Goal: Task Accomplishment & Management: Use online tool/utility

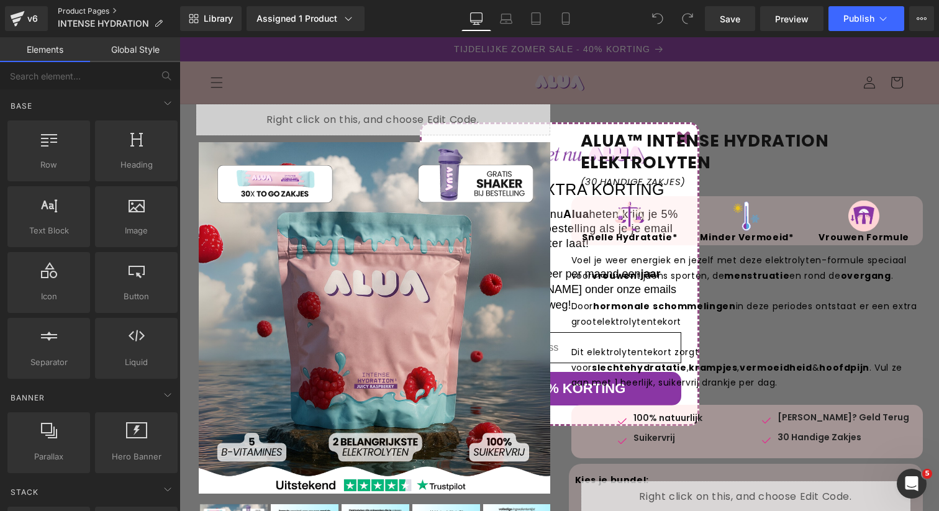
click at [114, 12] on link "Product Pages" at bounding box center [119, 11] width 122 height 10
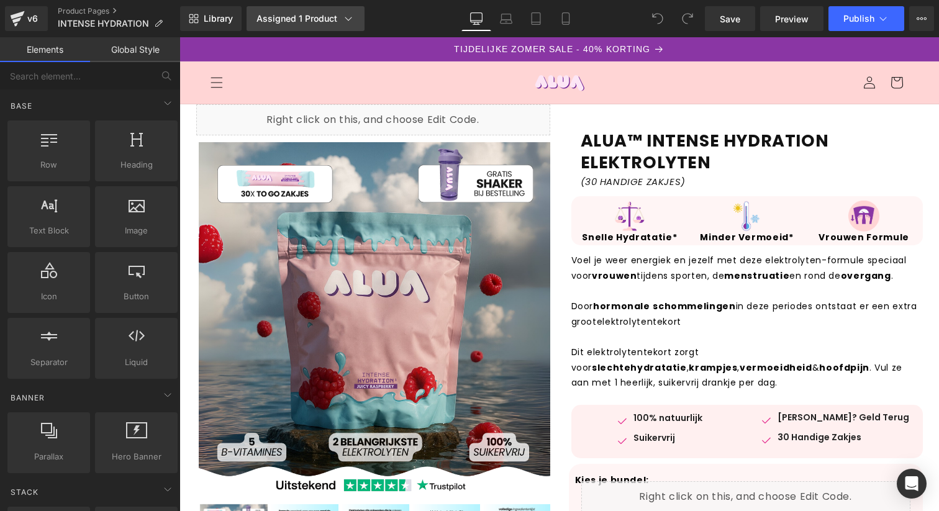
click at [352, 16] on icon at bounding box center [348, 18] width 12 height 12
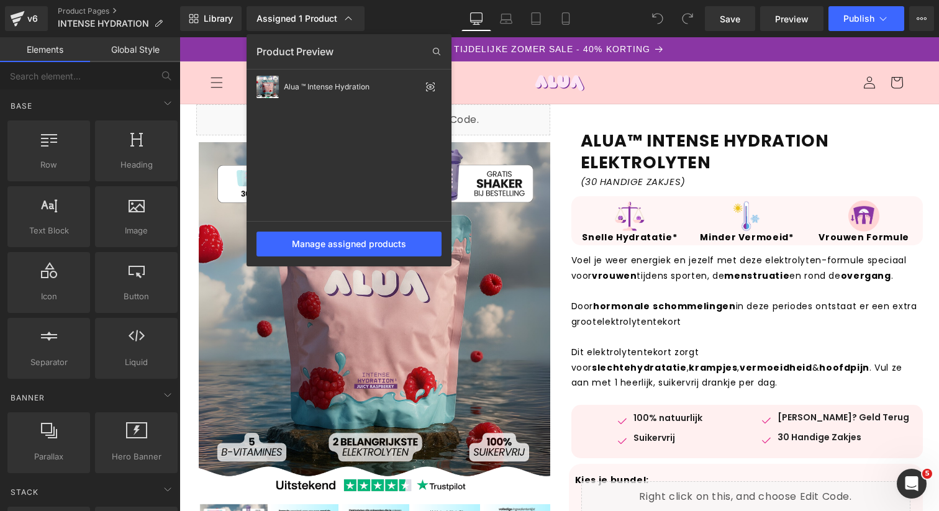
click at [393, 14] on div "Assigned 1 Product Product Preview Alua ™ Intense Hydration Manage assigned pro…" at bounding box center [319, 18] width 155 height 25
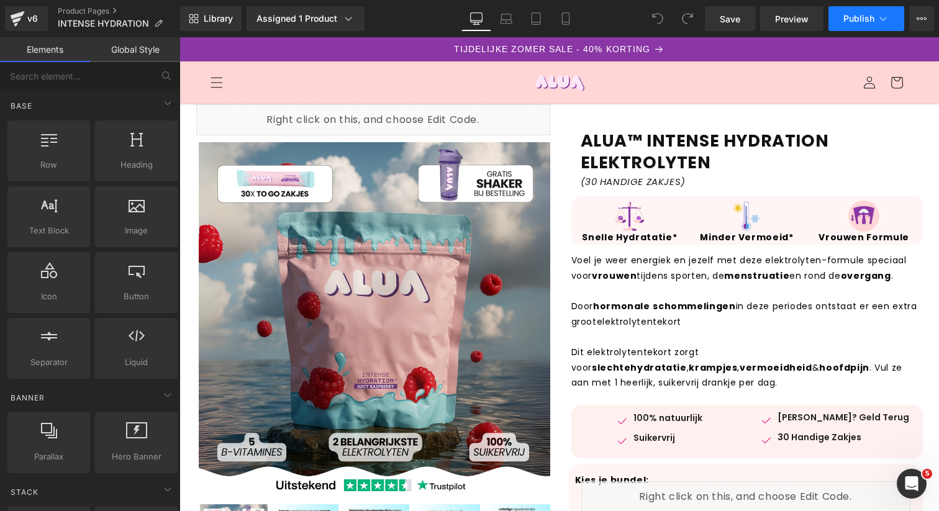
click at [893, 24] on button "Publish" at bounding box center [867, 18] width 76 height 25
